Goal: Task Accomplishment & Management: Use online tool/utility

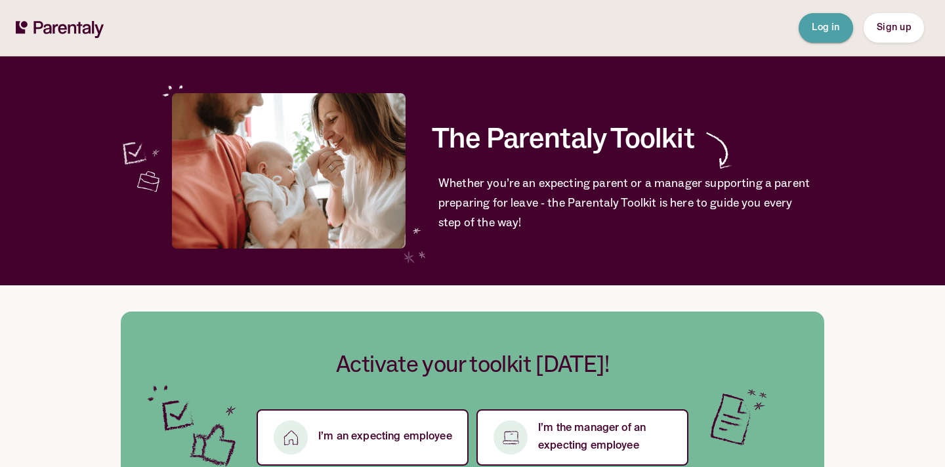
click at [820, 25] on span "Log in" at bounding box center [826, 27] width 28 height 9
click at [833, 30] on span "Log in" at bounding box center [826, 27] width 28 height 9
click at [823, 30] on span "Log in" at bounding box center [826, 27] width 28 height 9
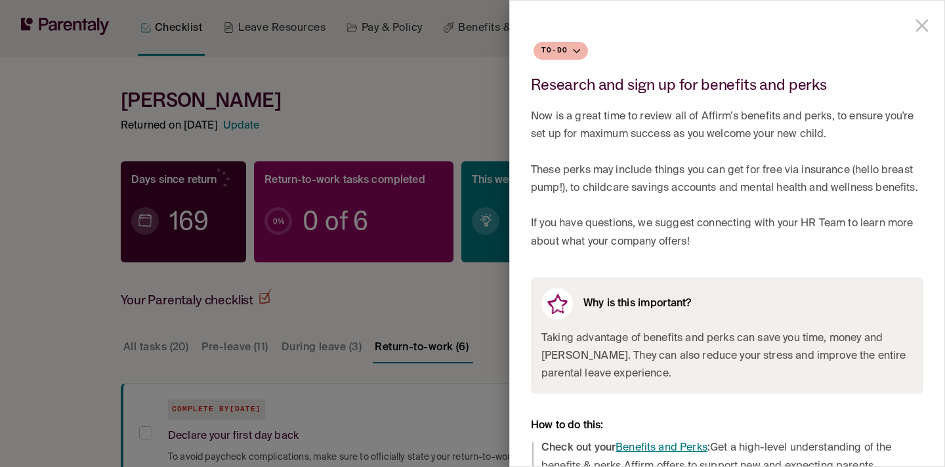
scroll to position [20, 0]
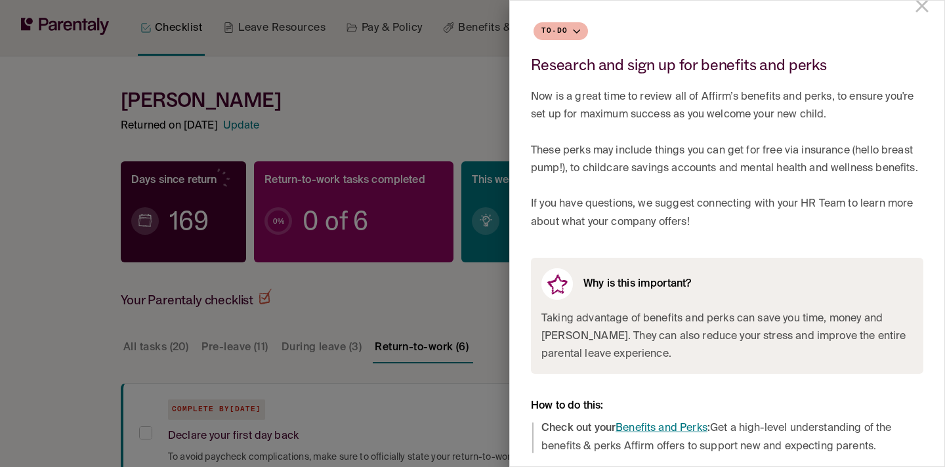
click at [291, 129] on div at bounding box center [472, 233] width 945 height 467
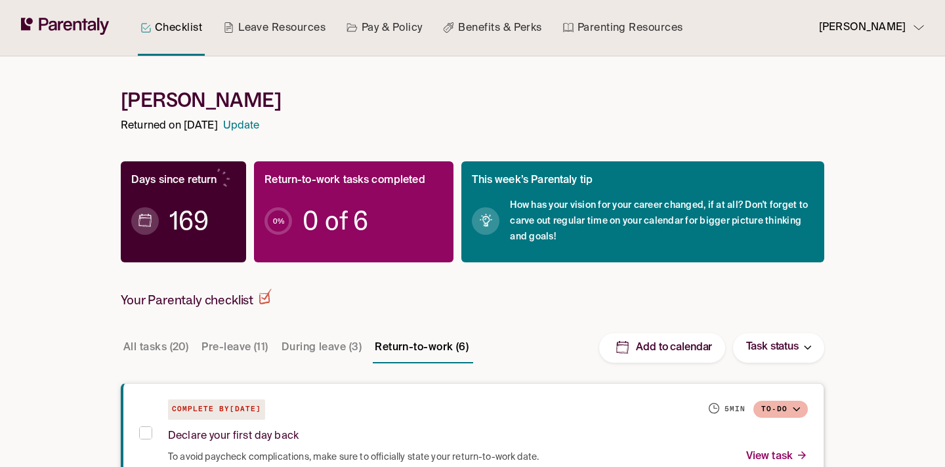
scroll to position [137, 0]
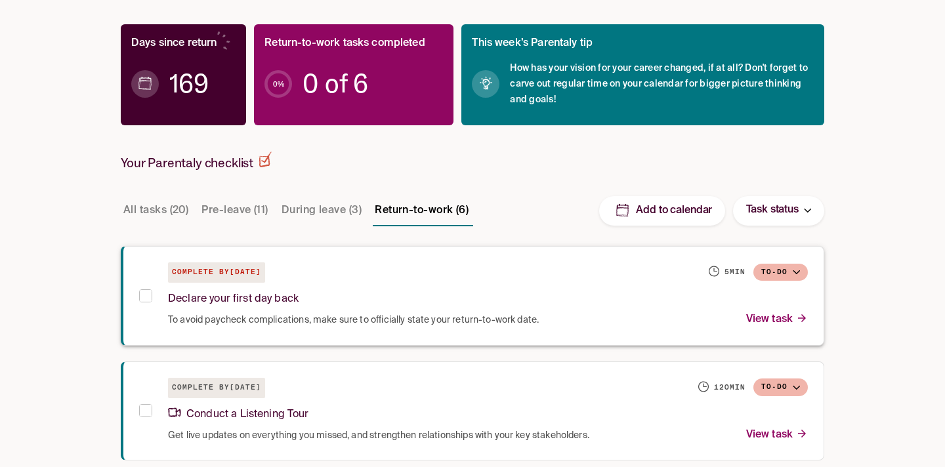
click at [365, 299] on div "Declare your first day back" at bounding box center [488, 297] width 640 height 28
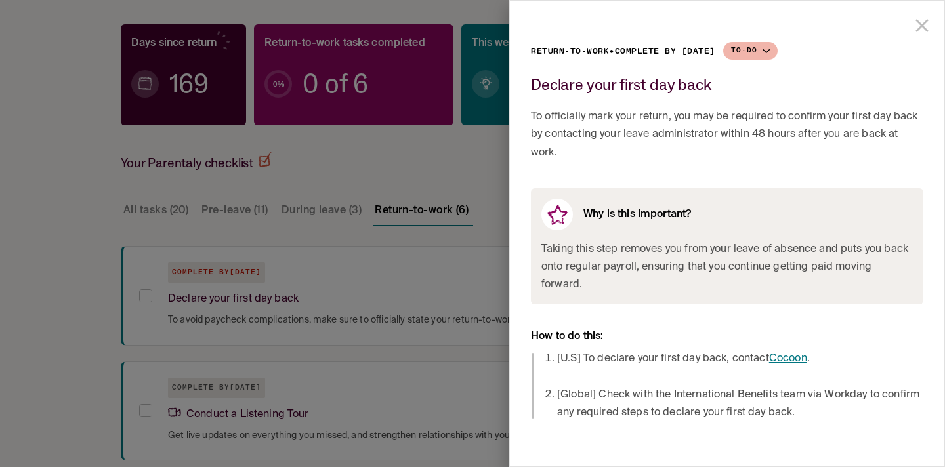
click at [368, 275] on div at bounding box center [472, 233] width 945 height 467
